Goal: Task Accomplishment & Management: Use online tool/utility

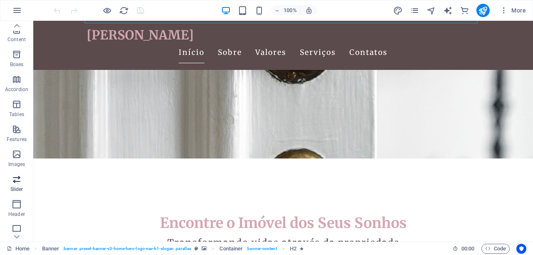
scroll to position [111, 0]
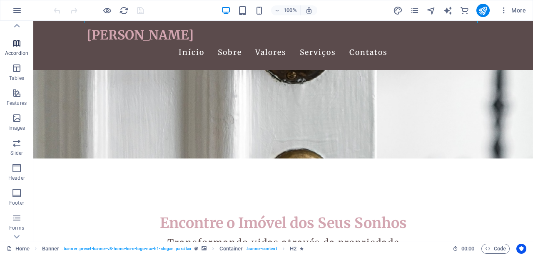
click at [17, 46] on icon "button" at bounding box center [17, 43] width 10 height 10
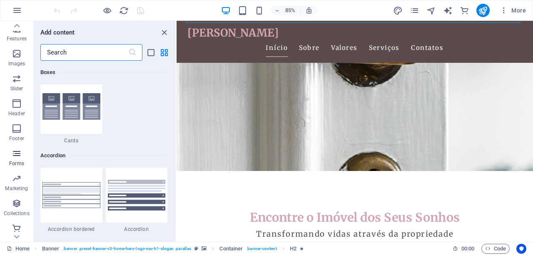
scroll to position [179, 0]
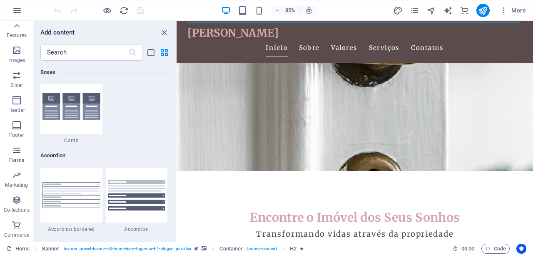
click at [15, 151] on icon "button" at bounding box center [17, 150] width 10 height 10
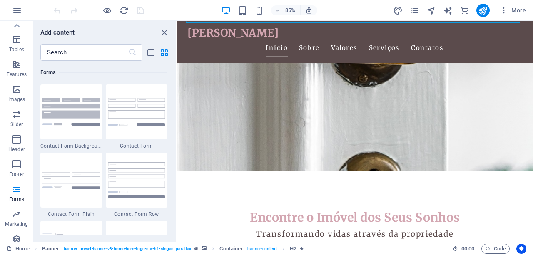
scroll to position [0, 0]
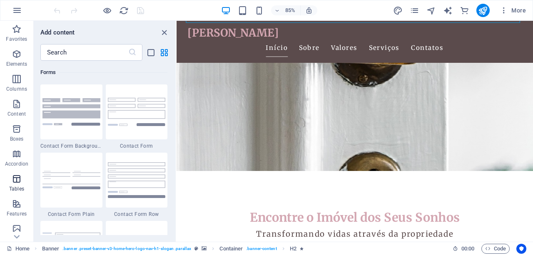
click at [19, 186] on p "Tables" at bounding box center [16, 189] width 15 height 7
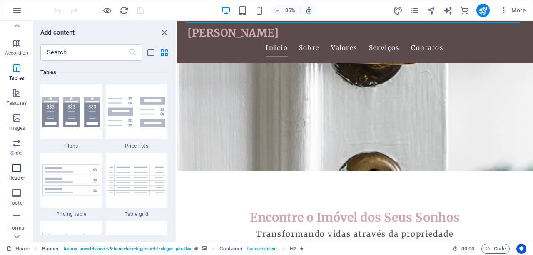
scroll to position [111, 0]
click at [23, 156] on span "Slider" at bounding box center [16, 148] width 33 height 20
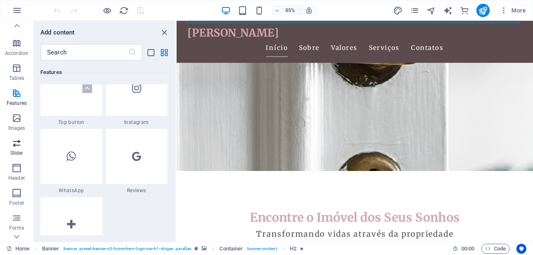
scroll to position [4717, 0]
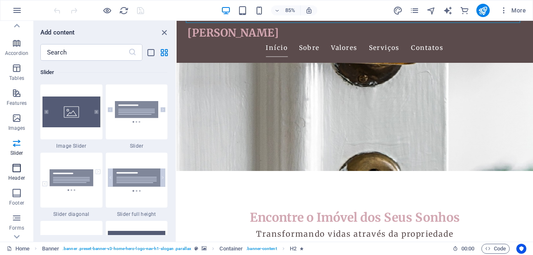
click at [16, 173] on span "Header" at bounding box center [16, 173] width 33 height 20
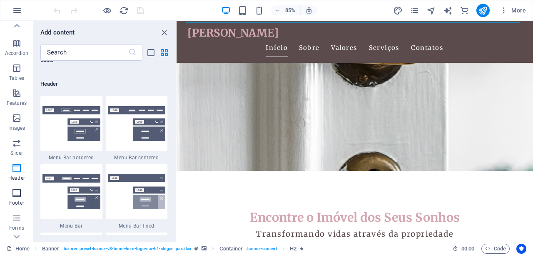
scroll to position [5011, 0]
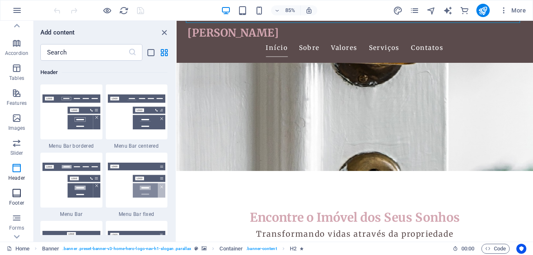
click at [17, 189] on icon "button" at bounding box center [17, 193] width 10 height 10
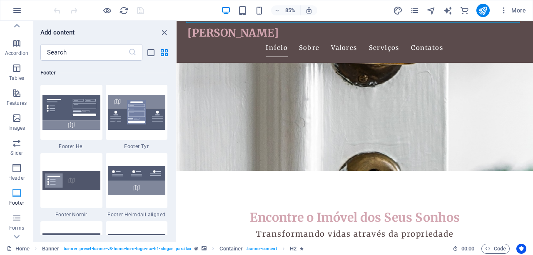
scroll to position [5508, 0]
click at [69, 114] on img at bounding box center [71, 112] width 58 height 35
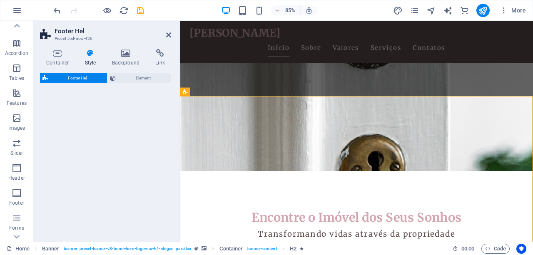
select select "%"
select select "rem"
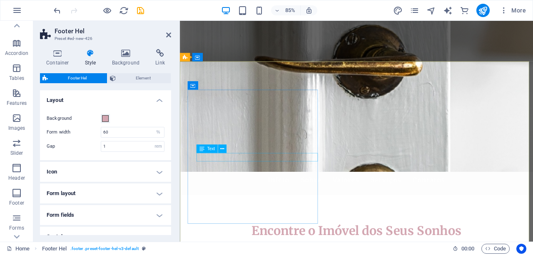
scroll to position [0, 0]
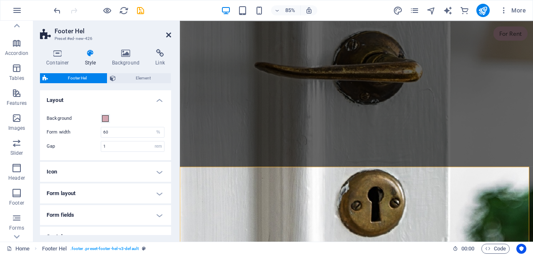
click at [169, 33] on icon at bounding box center [168, 35] width 5 height 7
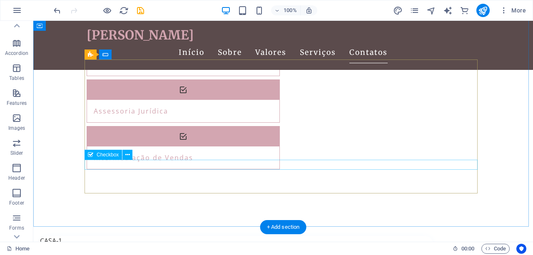
scroll to position [1964, 0]
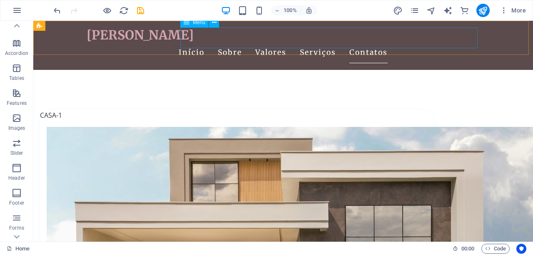
click at [238, 42] on nav "Início Sobre Valores Serviços Contatos" at bounding box center [283, 52] width 393 height 21
click at [198, 23] on span "Menu" at bounding box center [199, 22] width 12 height 5
click at [214, 22] on icon at bounding box center [214, 22] width 5 height 9
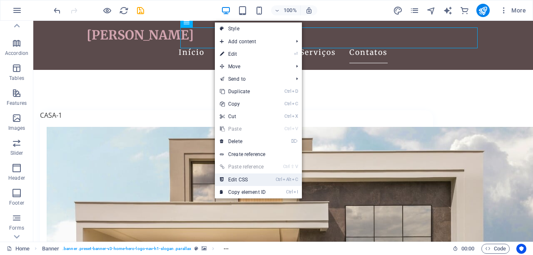
click at [257, 180] on link "Ctrl Alt C Edit CSS" at bounding box center [243, 180] width 56 height 12
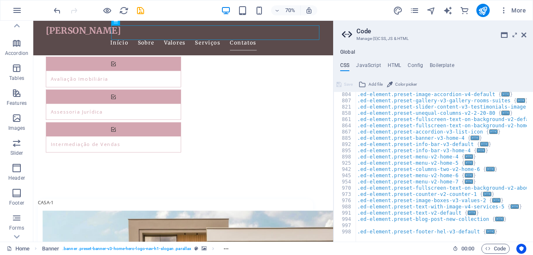
scroll to position [443, 0]
click at [134, 24] on icon at bounding box center [134, 22] width 3 height 6
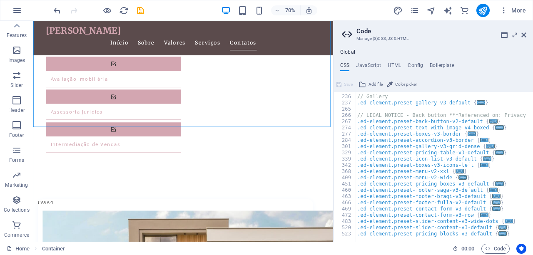
scroll to position [0, 0]
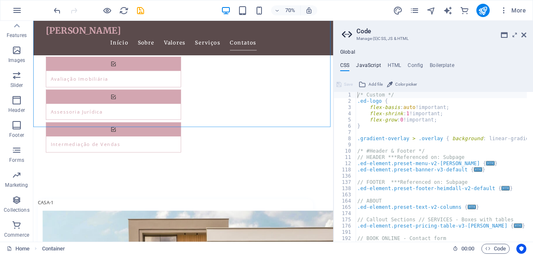
click at [374, 71] on h4 "JavaScript" at bounding box center [368, 66] width 25 height 9
type textarea "/* JS for preset "Menu V2" */"
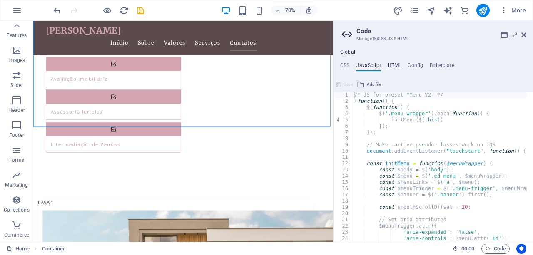
click at [393, 64] on h4 "HTML" at bounding box center [394, 66] width 14 height 9
type textarea "<a href="#main-content" class="wv-link-content button">Skip to main content</a>"
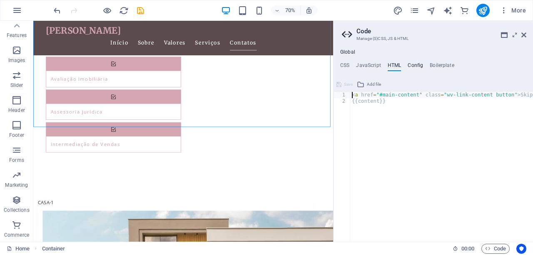
click at [412, 63] on h4 "Config" at bounding box center [414, 66] width 15 height 9
type textarea "$color-background: #FFFFFF;"
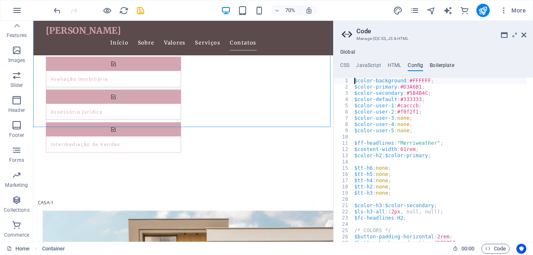
click at [450, 64] on h4 "Boilerplate" at bounding box center [441, 66] width 25 height 9
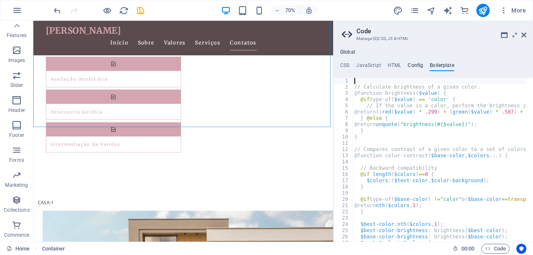
click at [408, 64] on h4 "Config" at bounding box center [414, 66] width 15 height 9
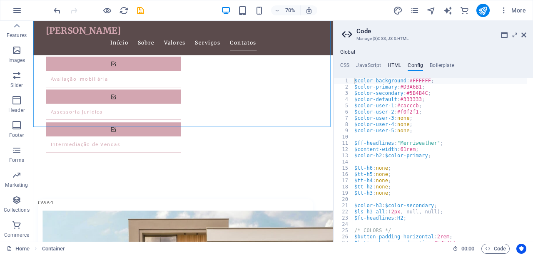
click at [390, 65] on h4 "HTML" at bounding box center [394, 66] width 14 height 9
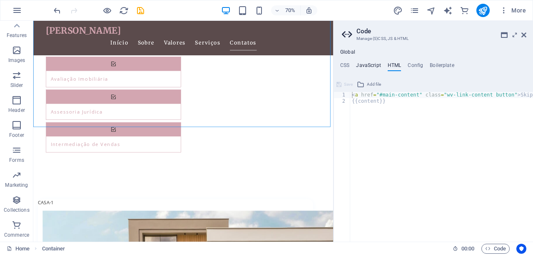
click at [373, 64] on h4 "JavaScript" at bounding box center [368, 66] width 25 height 9
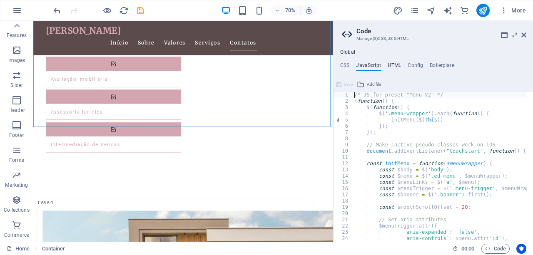
click at [397, 65] on h4 "HTML" at bounding box center [394, 66] width 14 height 9
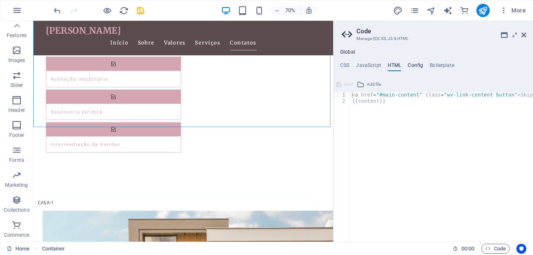
click at [417, 65] on h4 "Config" at bounding box center [414, 66] width 15 height 9
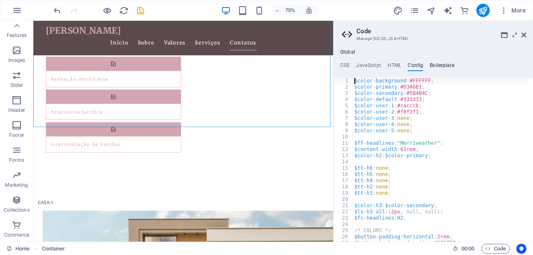
click at [435, 66] on h4 "Boilerplate" at bounding box center [441, 66] width 25 height 9
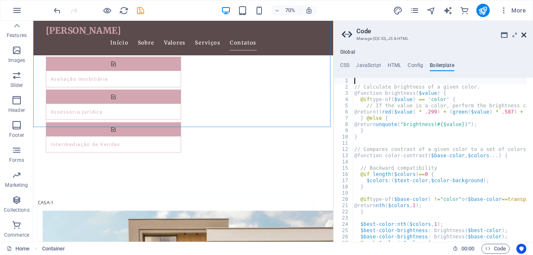
click at [523, 33] on icon at bounding box center [523, 35] width 5 height 7
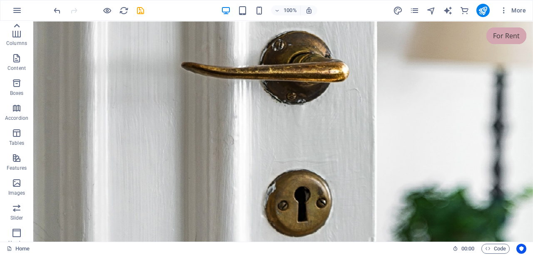
scroll to position [40, 0]
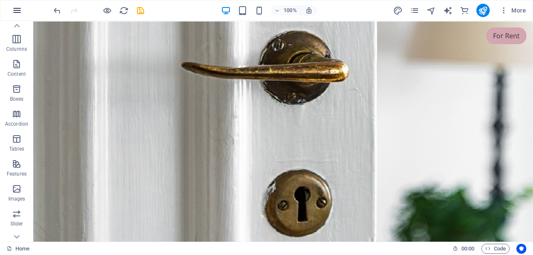
click at [19, 15] on button "button" at bounding box center [17, 10] width 20 height 20
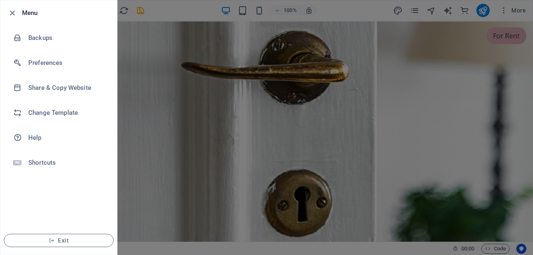
click at [189, 23] on div at bounding box center [266, 127] width 533 height 255
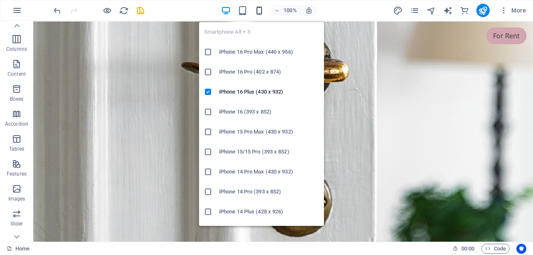
click at [260, 9] on icon "button" at bounding box center [259, 11] width 10 height 10
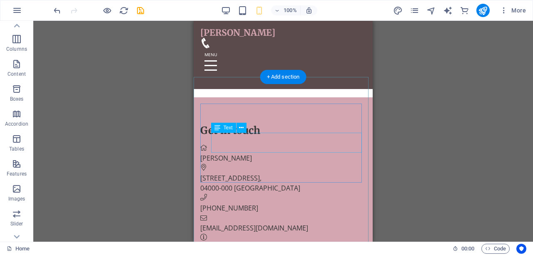
scroll to position [83, 0]
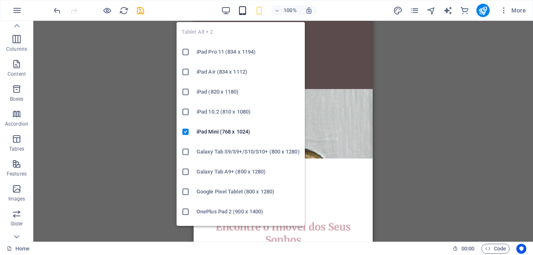
click at [244, 7] on icon "button" at bounding box center [243, 11] width 10 height 10
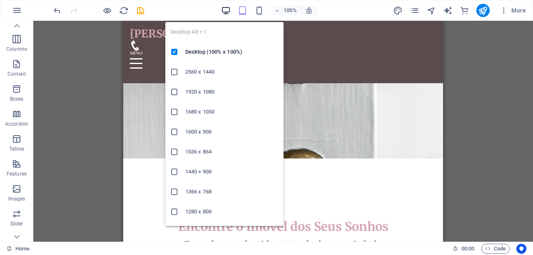
click at [225, 8] on icon "button" at bounding box center [226, 11] width 10 height 10
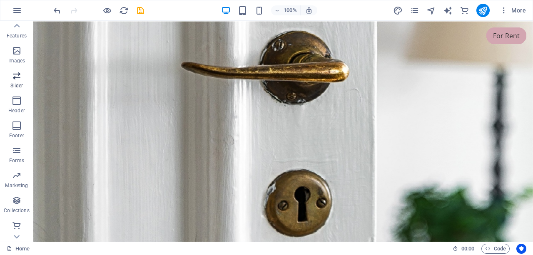
scroll to position [179, 0]
